Goal: Information Seeking & Learning: Learn about a topic

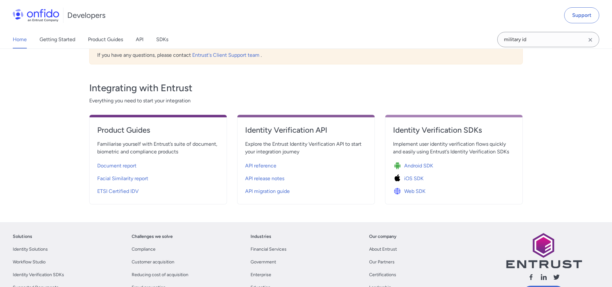
scroll to position [198, 0]
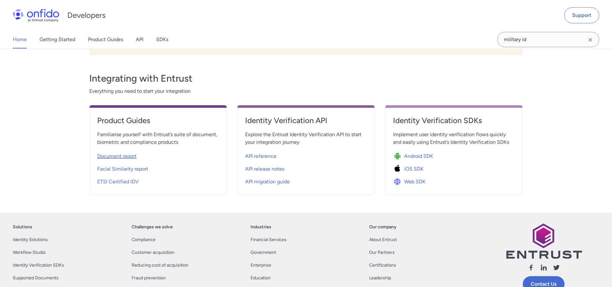
click at [124, 155] on span "Document report" at bounding box center [116, 156] width 39 height 8
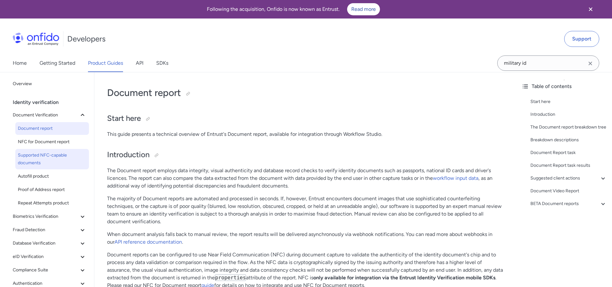
click at [48, 155] on span "Supported NFC-capable documents" at bounding box center [52, 158] width 68 height 15
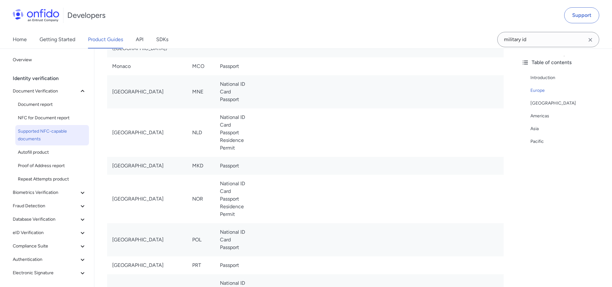
scroll to position [834, 0]
click at [591, 39] on icon "Clear search field button" at bounding box center [590, 40] width 8 height 8
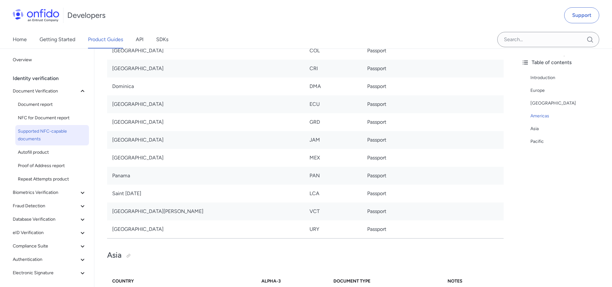
scroll to position [2071, 0]
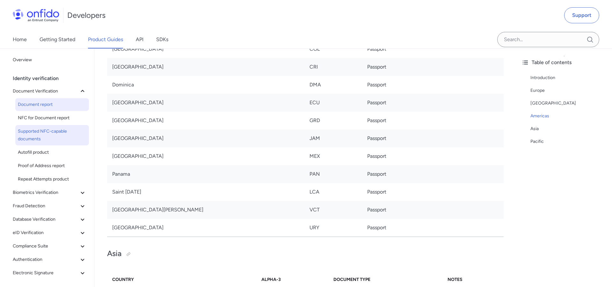
click at [54, 104] on span "Document report" at bounding box center [52, 105] width 68 height 8
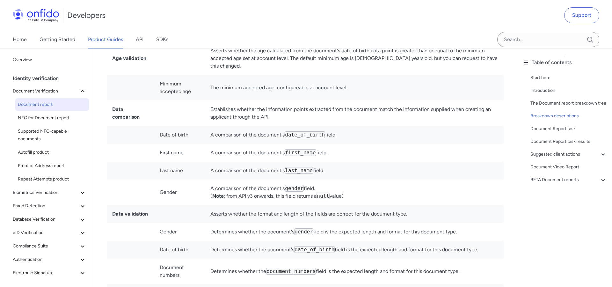
scroll to position [1781, 0]
click at [54, 233] on span "eID Verification" at bounding box center [46, 233] width 66 height 8
click at [50, 242] on span "eID Verification" at bounding box center [52, 246] width 68 height 8
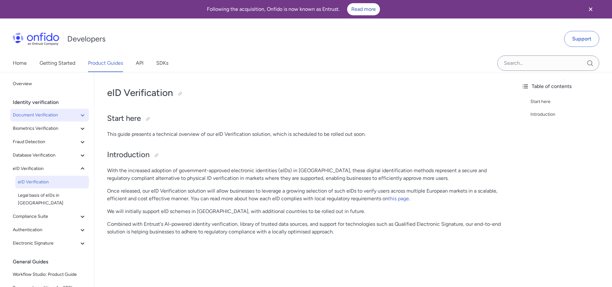
click at [65, 117] on span "Document Verification" at bounding box center [46, 115] width 66 height 8
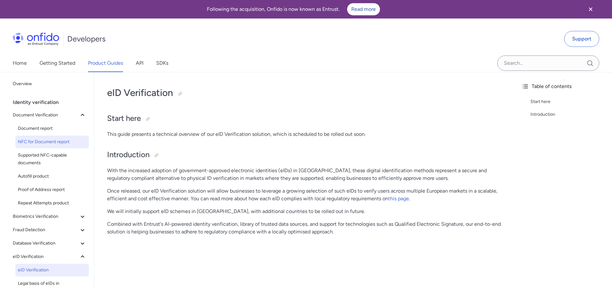
click at [59, 139] on span "NFC for Document report" at bounding box center [52, 142] width 68 height 8
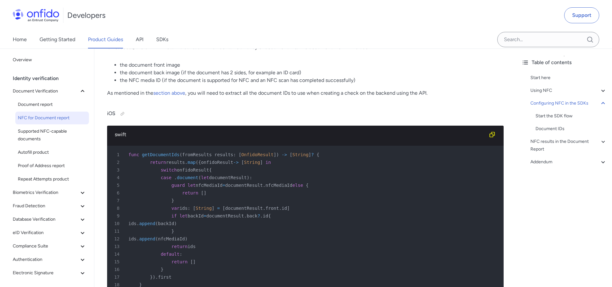
scroll to position [1281, 0]
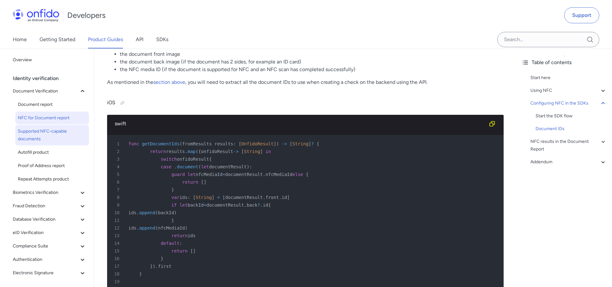
click at [42, 131] on span "Supported NFC-capable documents" at bounding box center [52, 134] width 68 height 15
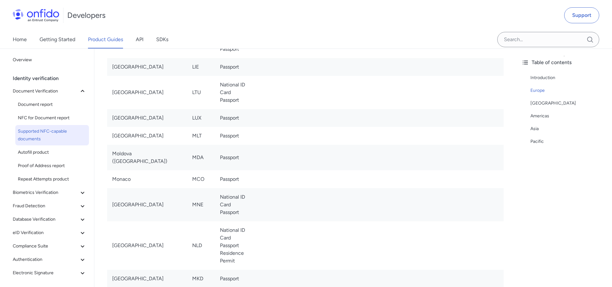
scroll to position [718, 0]
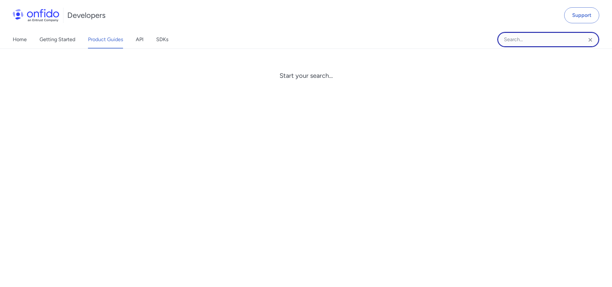
click at [532, 39] on input "Onfido search input field" at bounding box center [548, 39] width 102 height 15
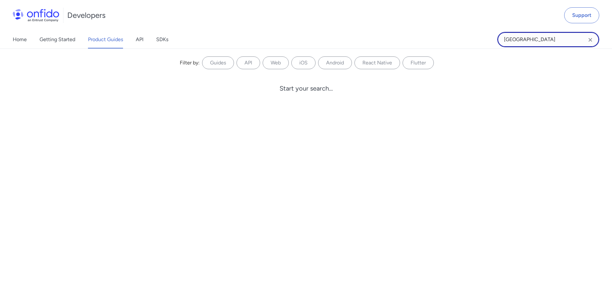
type input "united states"
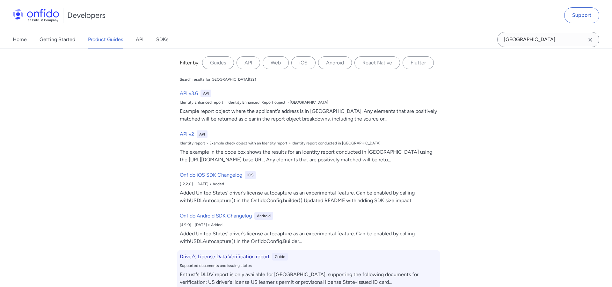
click at [227, 255] on h6 "Driver's License Data Verification report" at bounding box center [225, 257] width 90 height 8
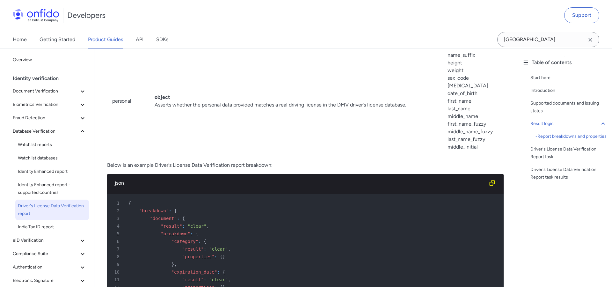
scroll to position [845, 0]
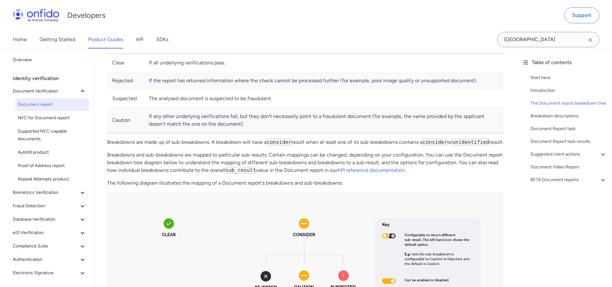
scroll to position [369, 0]
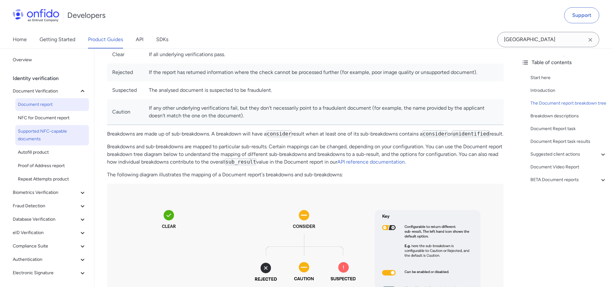
click at [31, 132] on span "Supported NFC-capable documents" at bounding box center [52, 134] width 68 height 15
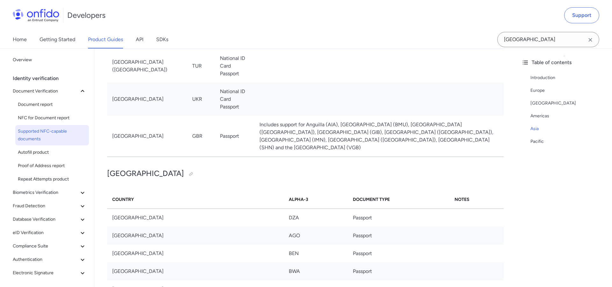
scroll to position [2742, 0]
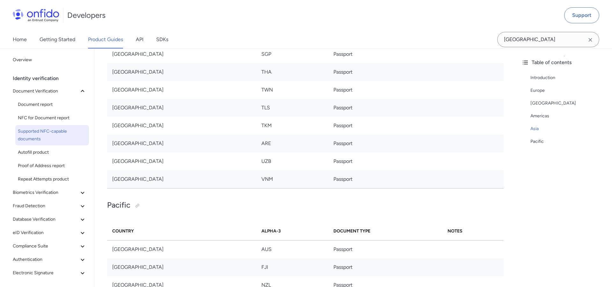
click at [590, 39] on icon "Clear search field button" at bounding box center [590, 40] width 8 height 8
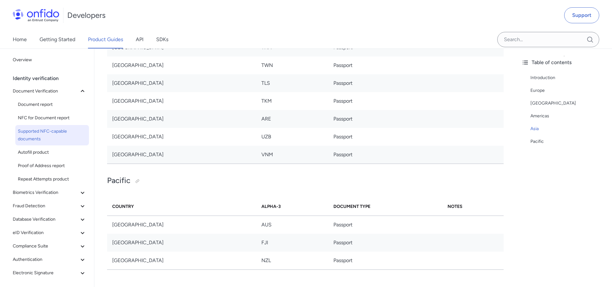
scroll to position [2766, 0]
click at [43, 105] on span "Document report" at bounding box center [52, 105] width 68 height 8
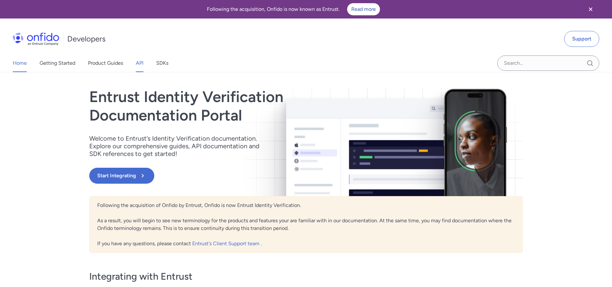
click at [141, 60] on link "API" at bounding box center [140, 63] width 8 height 18
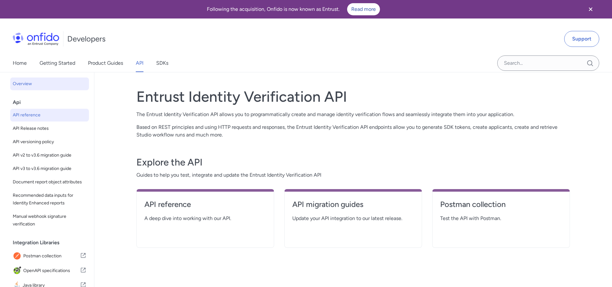
click at [39, 115] on span "API reference" at bounding box center [50, 115] width 74 height 8
select select "http"
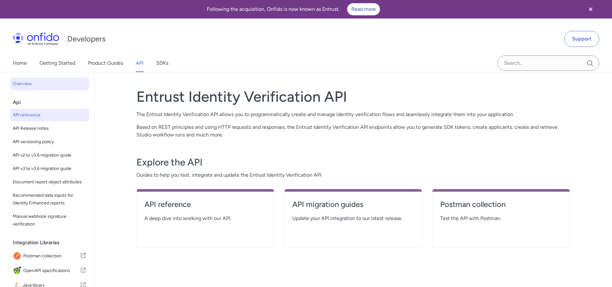
select select "http"
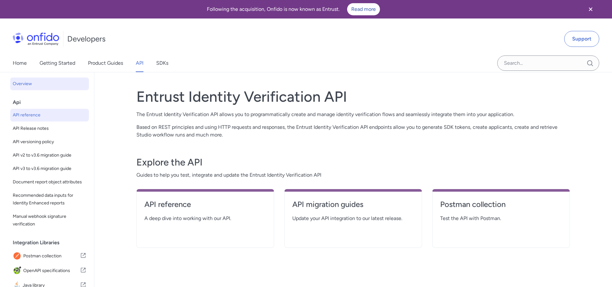
select select "http"
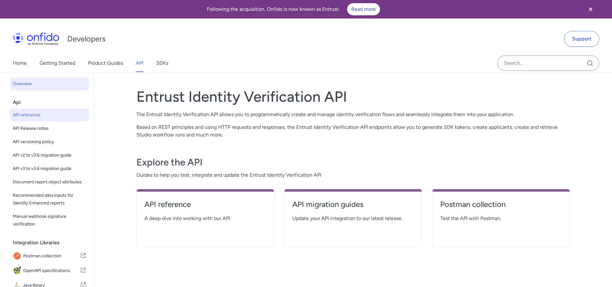
select select "http"
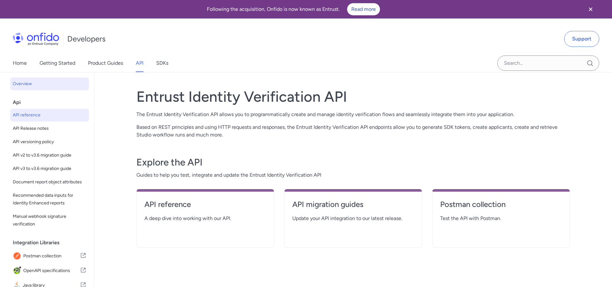
select select "http"
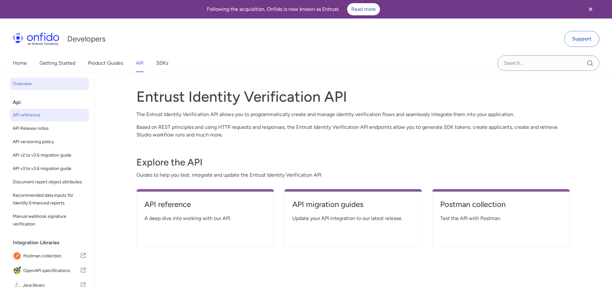
select select "http"
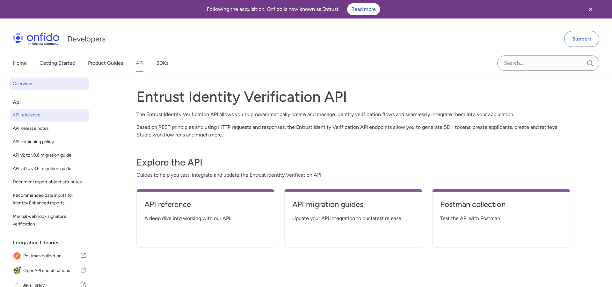
select select "http"
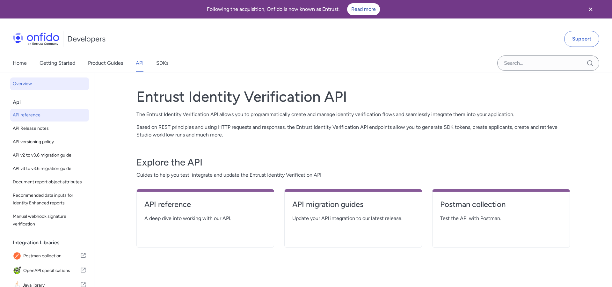
select select "http"
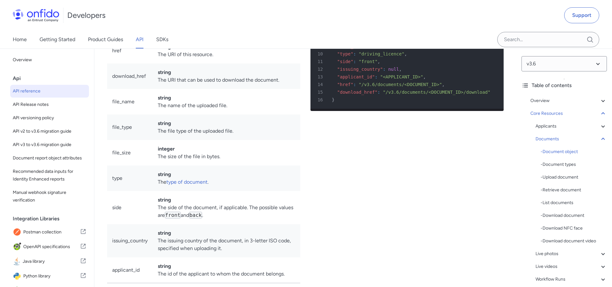
scroll to position [10060, 0]
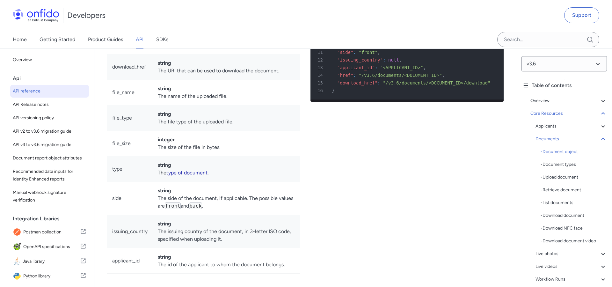
click at [187, 176] on link "type of document" at bounding box center [186, 172] width 41 height 6
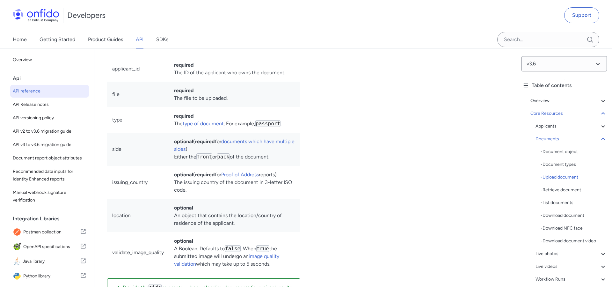
scroll to position [10711, 0]
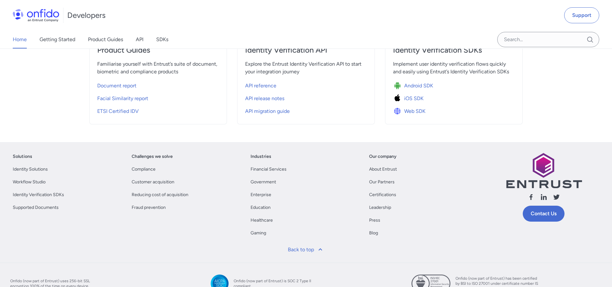
scroll to position [268, 0]
click at [129, 86] on span "Document report" at bounding box center [116, 87] width 39 height 8
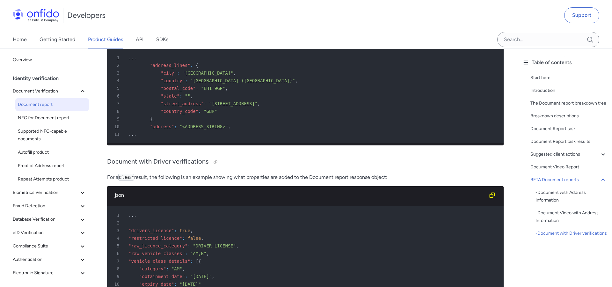
scroll to position [6945, 0]
